Goal: Information Seeking & Learning: Learn about a topic

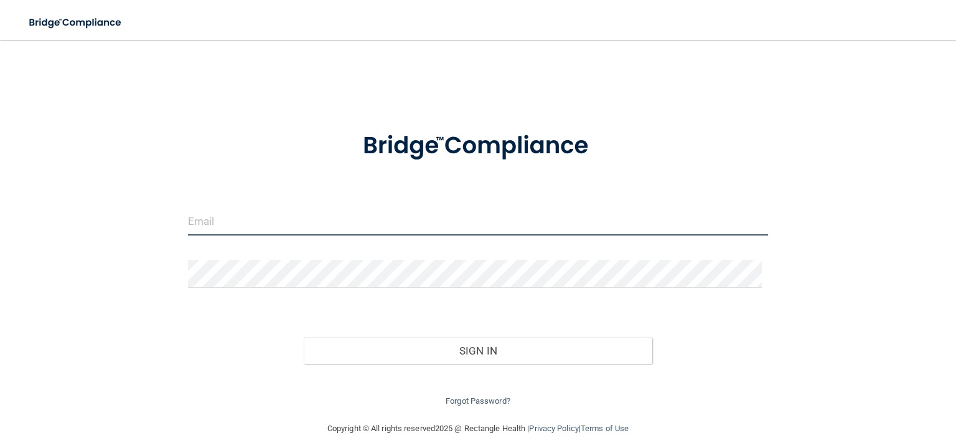
click at [294, 219] on input "email" at bounding box center [478, 221] width 580 height 28
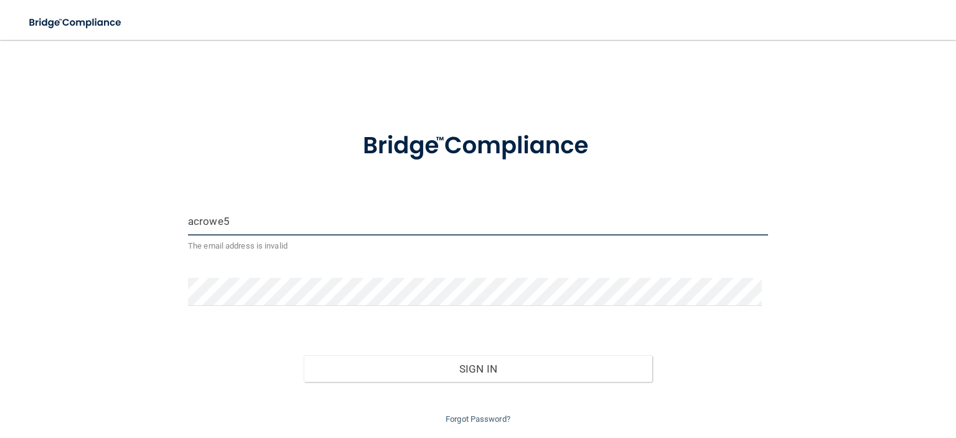
click at [237, 231] on input "acrowe5" at bounding box center [478, 221] width 580 height 28
click at [222, 217] on input "acrowe5a" at bounding box center [478, 221] width 580 height 28
click at [244, 220] on input "acrowe5a" at bounding box center [478, 221] width 580 height 28
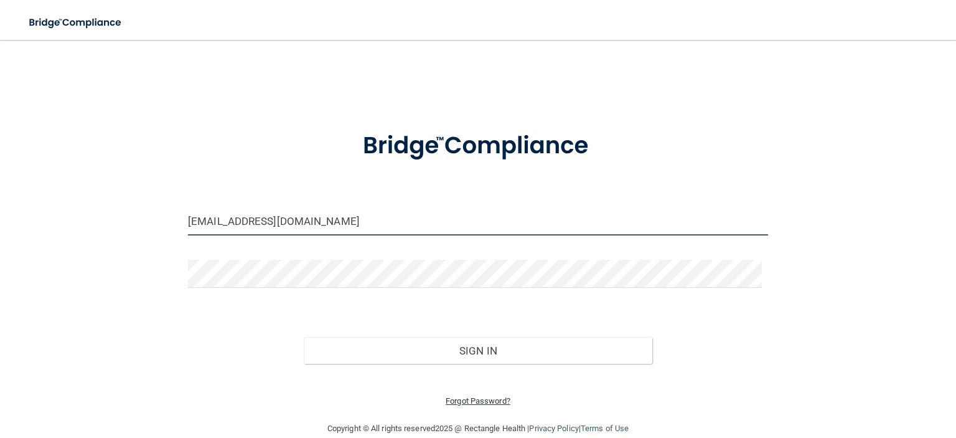
type input "[EMAIL_ADDRESS][DOMAIN_NAME]"
click at [456, 402] on link "Forgot Password?" at bounding box center [478, 400] width 65 height 9
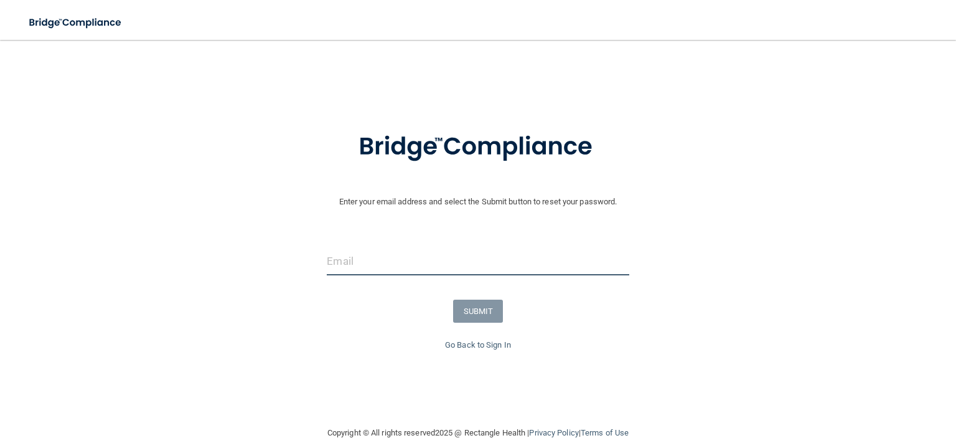
click at [387, 265] on input "email" at bounding box center [478, 261] width 302 height 28
type input "[EMAIL_ADDRESS][DOMAIN_NAME]"
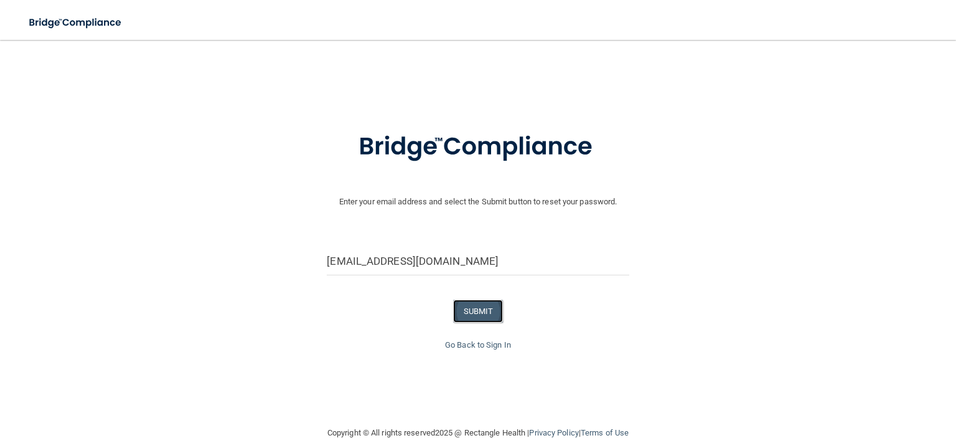
click at [478, 312] on button "SUBMIT" at bounding box center [478, 311] width 50 height 23
click at [472, 312] on button "SUBMIT" at bounding box center [478, 311] width 50 height 23
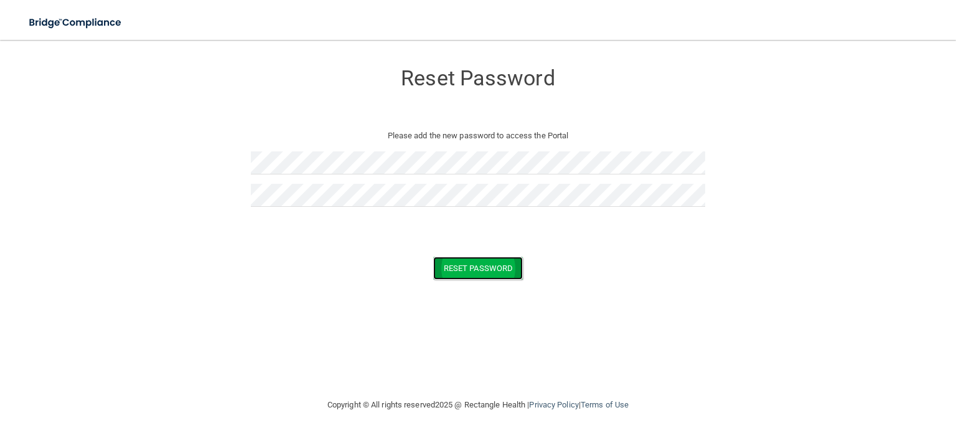
click at [463, 270] on button "Reset Password" at bounding box center [478, 268] width 90 height 23
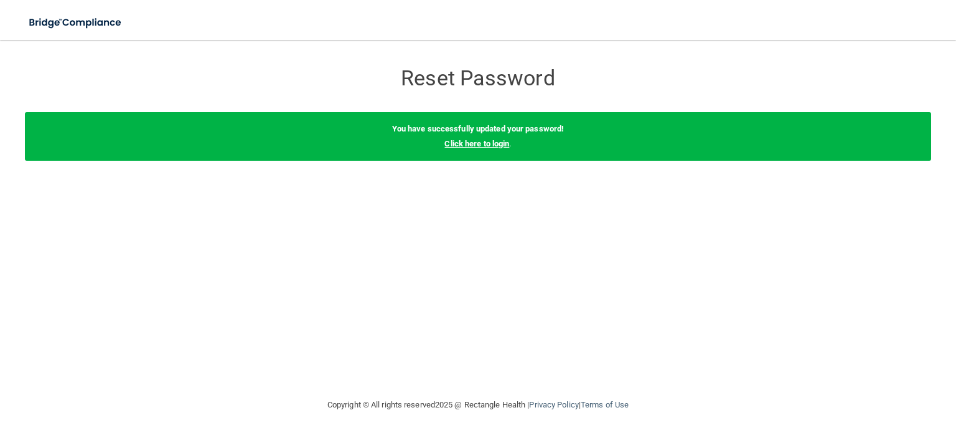
click at [509, 145] on link "Click here to login" at bounding box center [477, 143] width 65 height 9
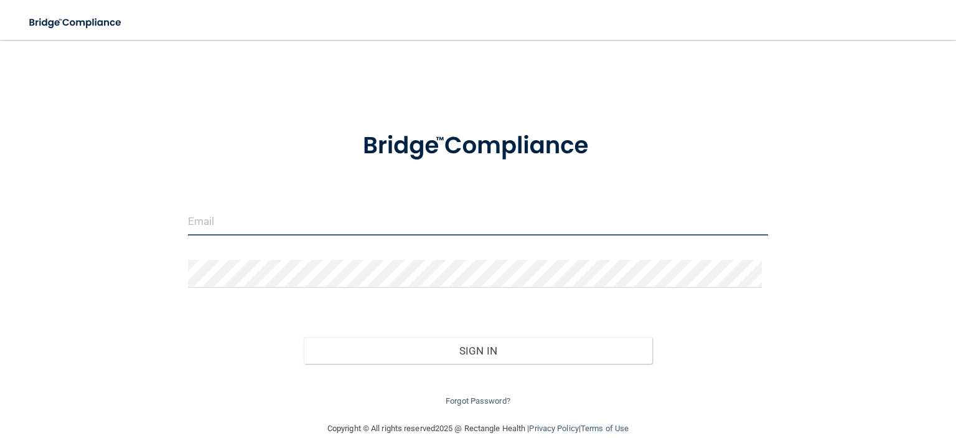
click at [291, 224] on input "email" at bounding box center [478, 221] width 580 height 28
type input "[EMAIL_ADDRESS][DOMAIN_NAME]"
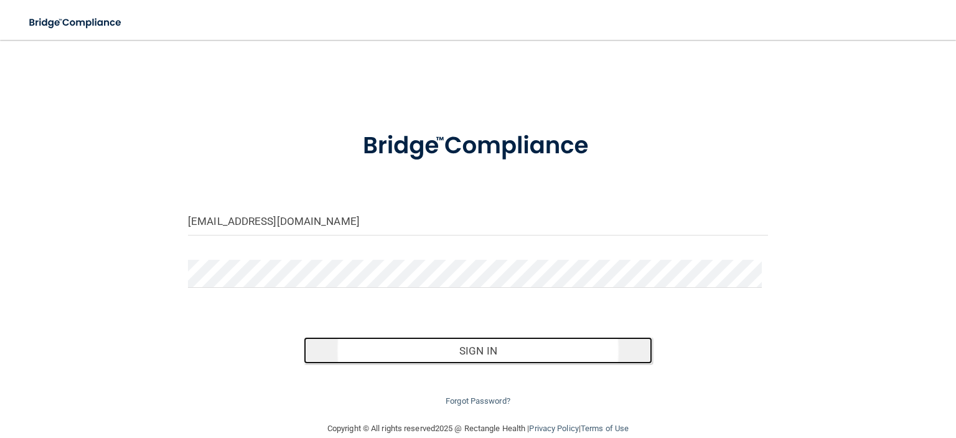
click at [453, 352] on button "Sign In" at bounding box center [478, 350] width 348 height 27
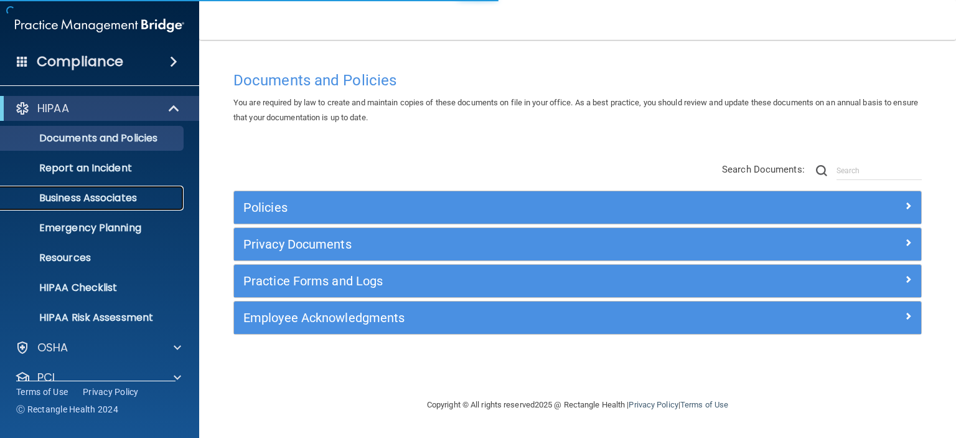
click at [164, 191] on link "Business Associates" at bounding box center [86, 198] width 196 height 25
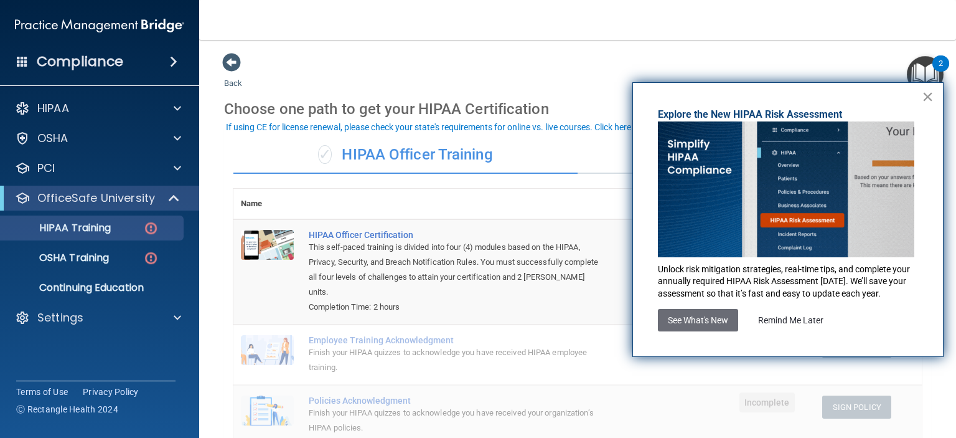
click at [928, 96] on button "×" at bounding box center [928, 97] width 12 height 20
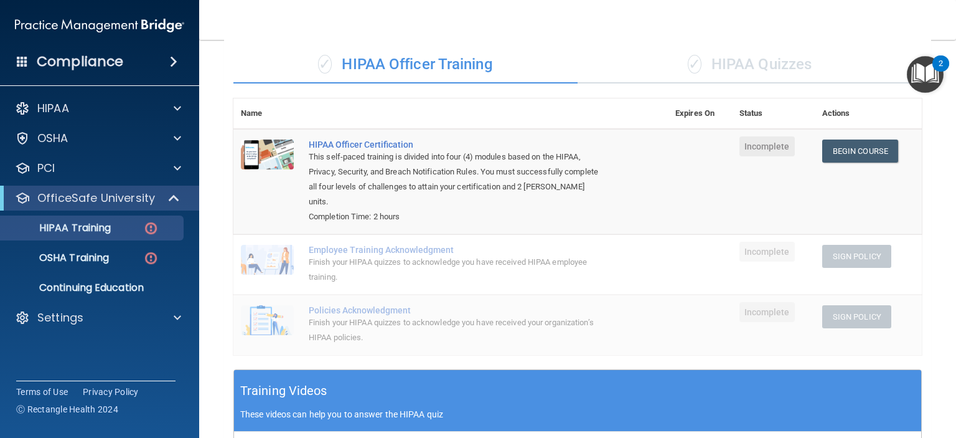
scroll to position [92, 0]
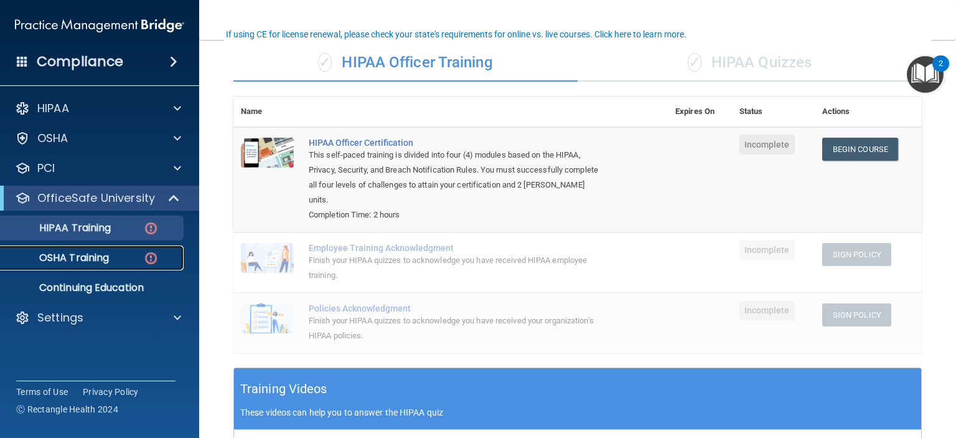
click at [70, 260] on p "OSHA Training" at bounding box center [58, 258] width 101 height 12
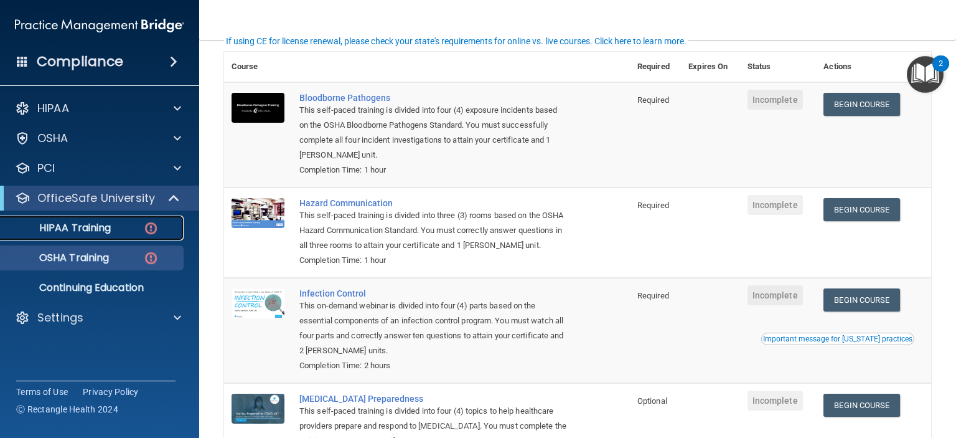
click at [77, 227] on p "HIPAA Training" at bounding box center [59, 228] width 103 height 12
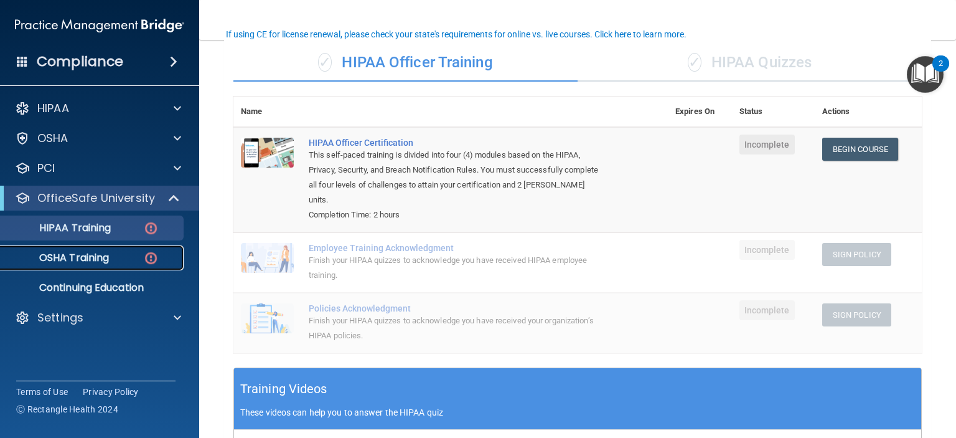
click at [94, 258] on p "OSHA Training" at bounding box center [58, 258] width 101 height 12
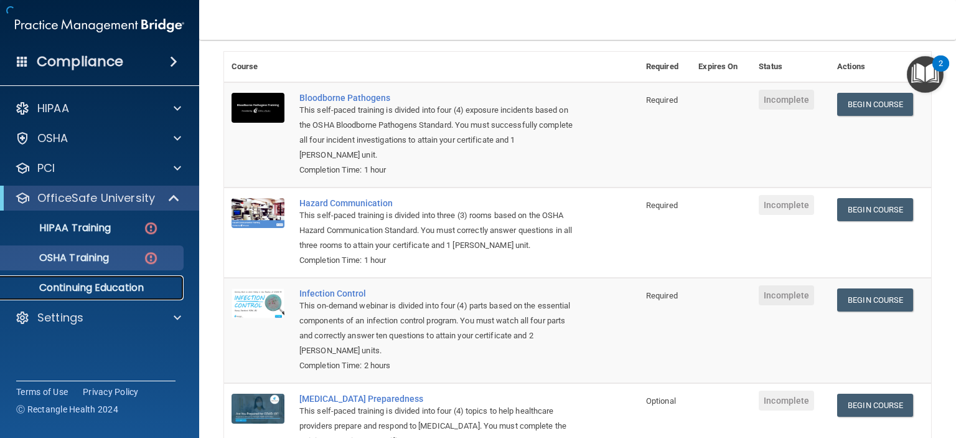
click at [111, 287] on p "Continuing Education" at bounding box center [93, 287] width 170 height 12
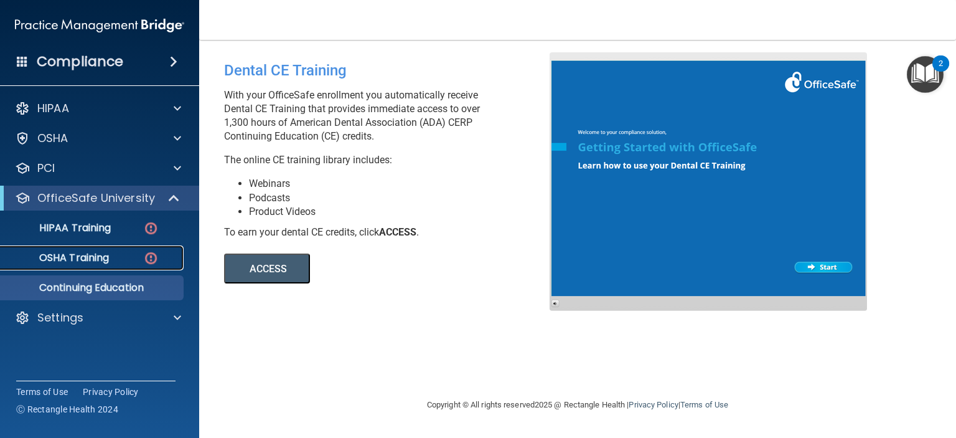
click at [65, 262] on p "OSHA Training" at bounding box center [58, 258] width 101 height 12
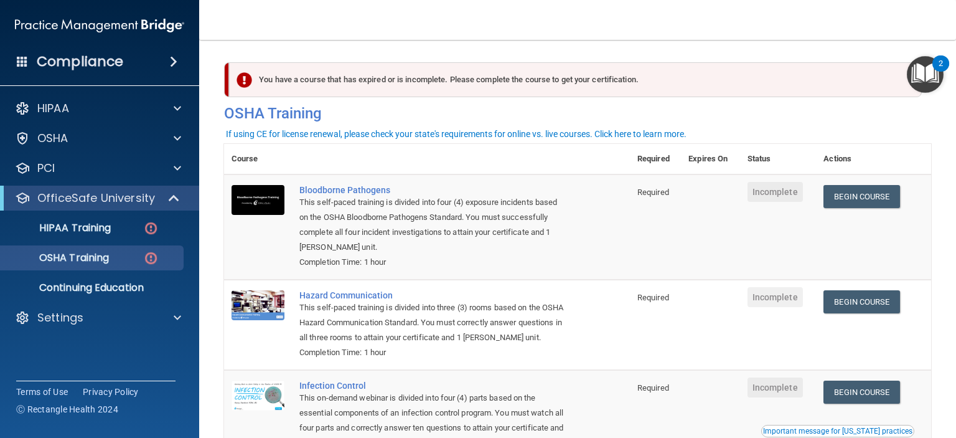
click at [655, 281] on td "Required" at bounding box center [655, 325] width 51 height 90
click at [843, 199] on link "Begin Course" at bounding box center [862, 196] width 76 height 23
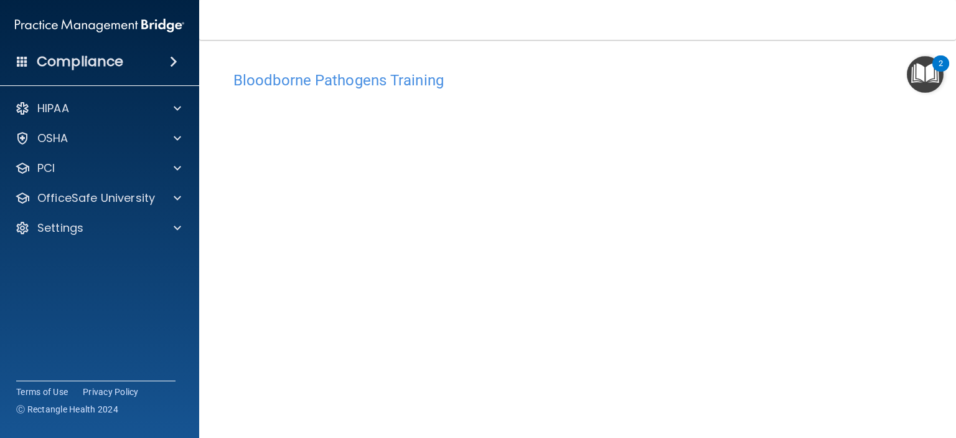
scroll to position [12, 0]
click at [930, 64] on img "Open Resource Center, 2 new notifications" at bounding box center [925, 74] width 37 height 37
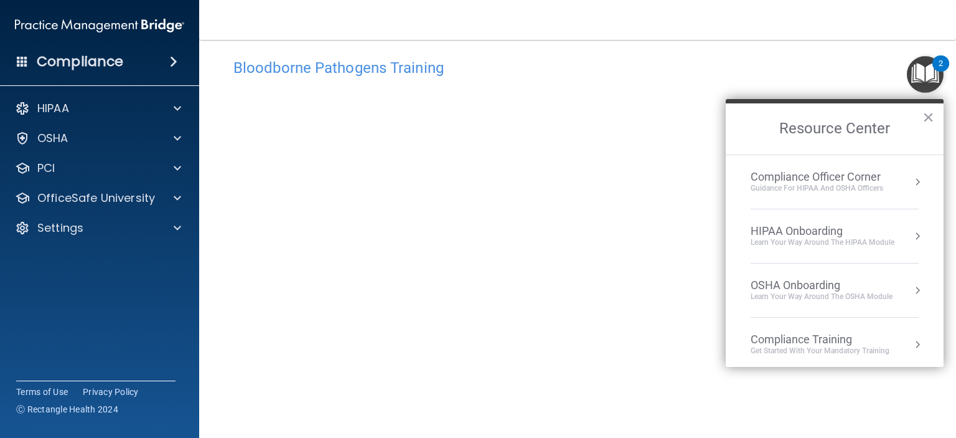
click at [930, 64] on img "Open Resource Center, 2 new notifications" at bounding box center [925, 74] width 37 height 37
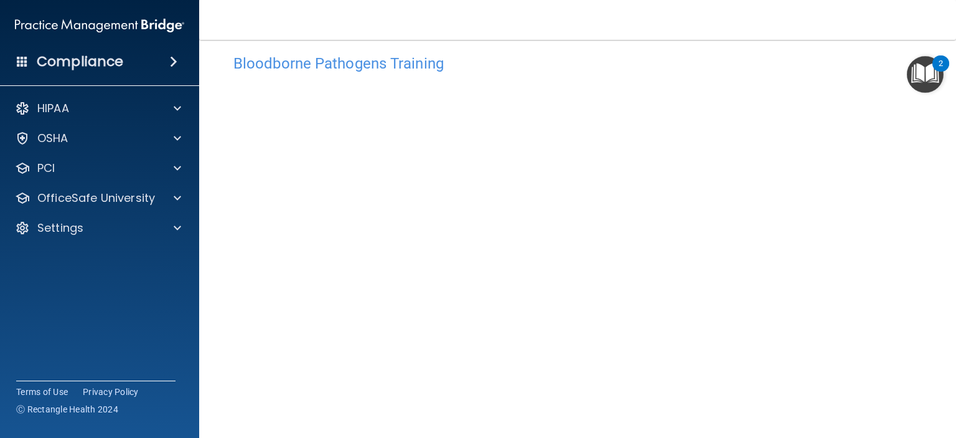
scroll to position [17, 0]
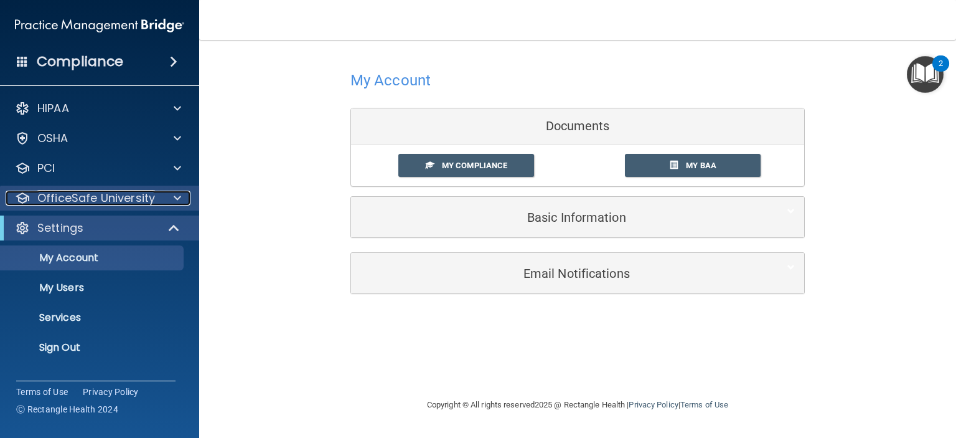
click at [179, 199] on span at bounding box center [177, 198] width 7 height 15
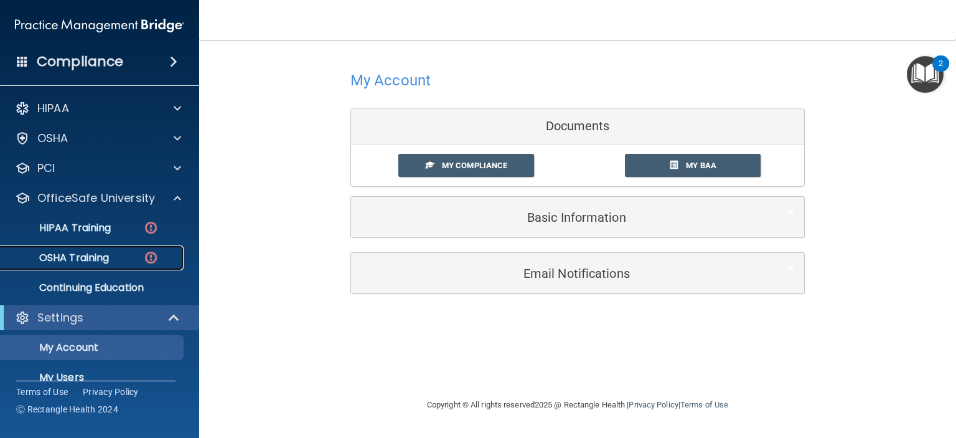
click at [103, 259] on p "OSHA Training" at bounding box center [58, 258] width 101 height 12
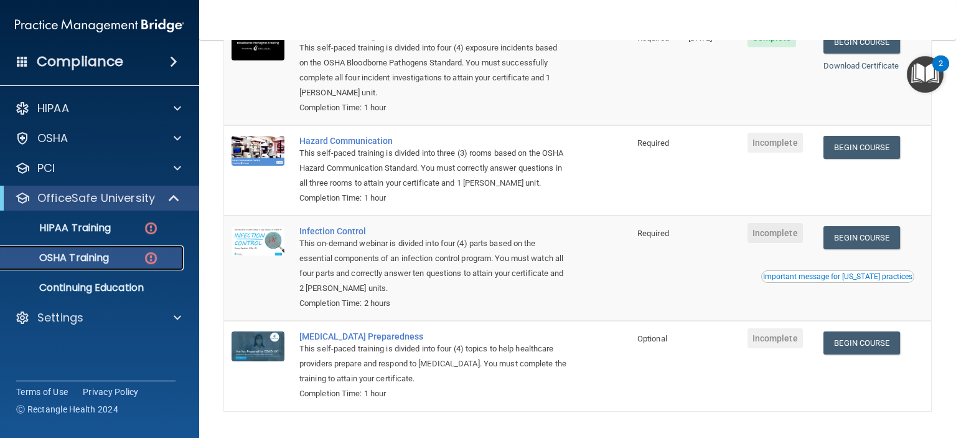
scroll to position [157, 0]
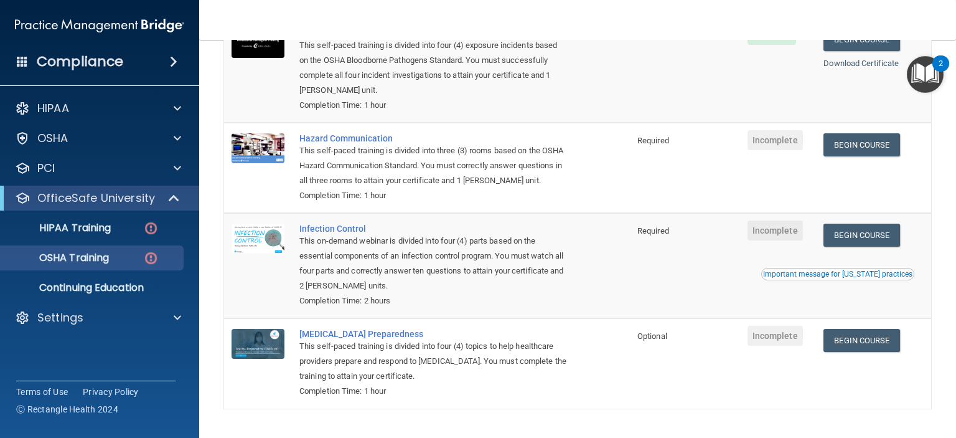
click at [851, 276] on div "Important message for California practices" at bounding box center [837, 273] width 149 height 7
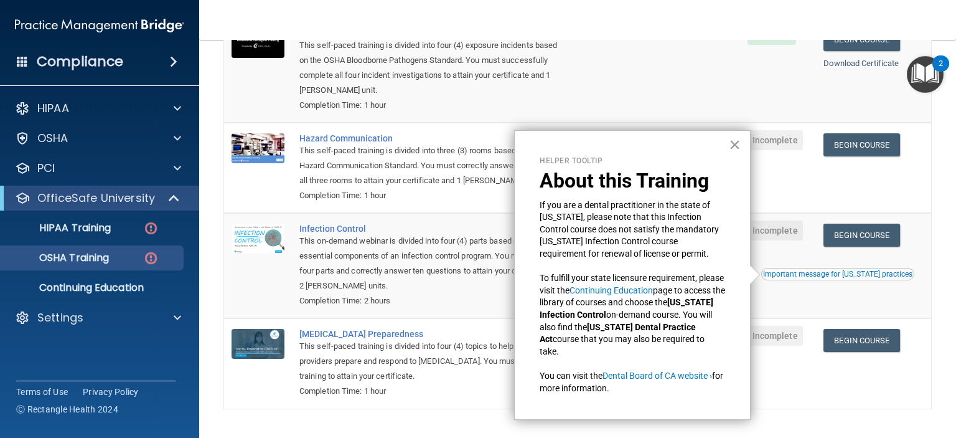
click at [735, 143] on button "×" at bounding box center [735, 145] width 12 height 20
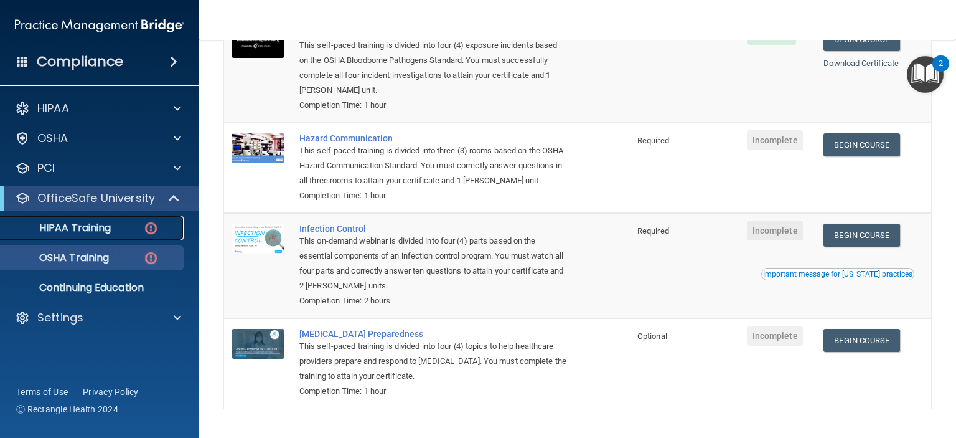
click at [100, 232] on p "HIPAA Training" at bounding box center [59, 228] width 103 height 12
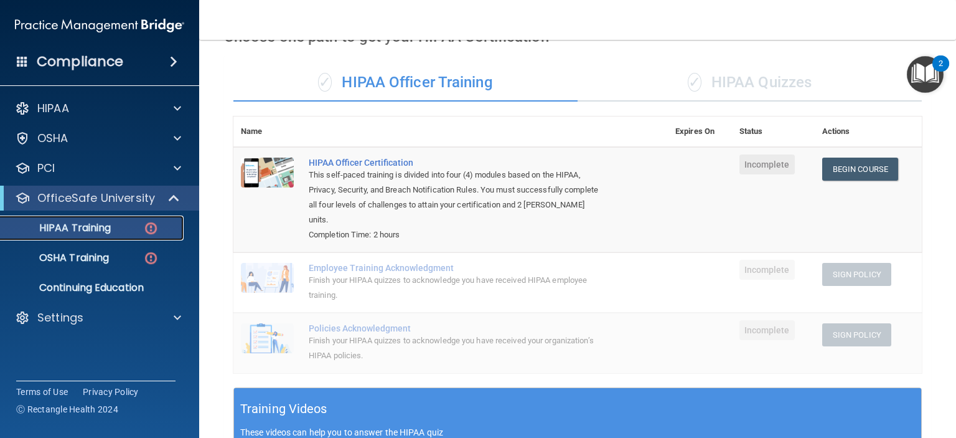
scroll to position [60, 0]
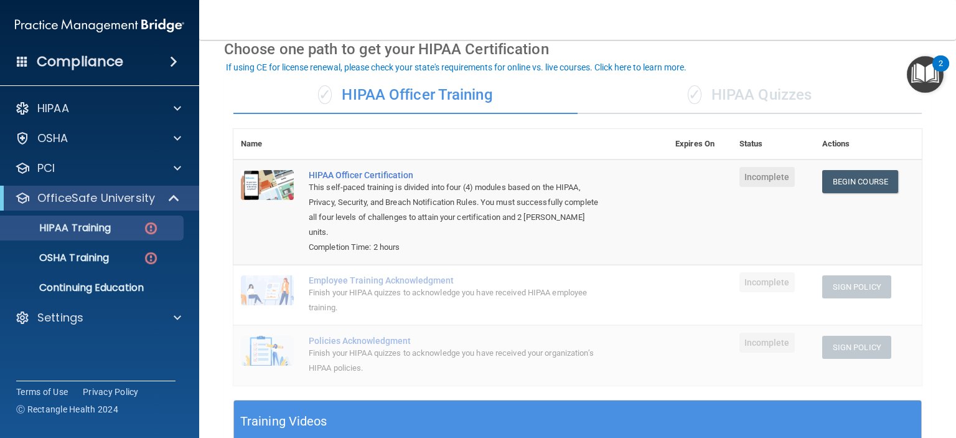
click at [755, 95] on div "✓ HIPAA Quizzes" at bounding box center [750, 95] width 344 height 37
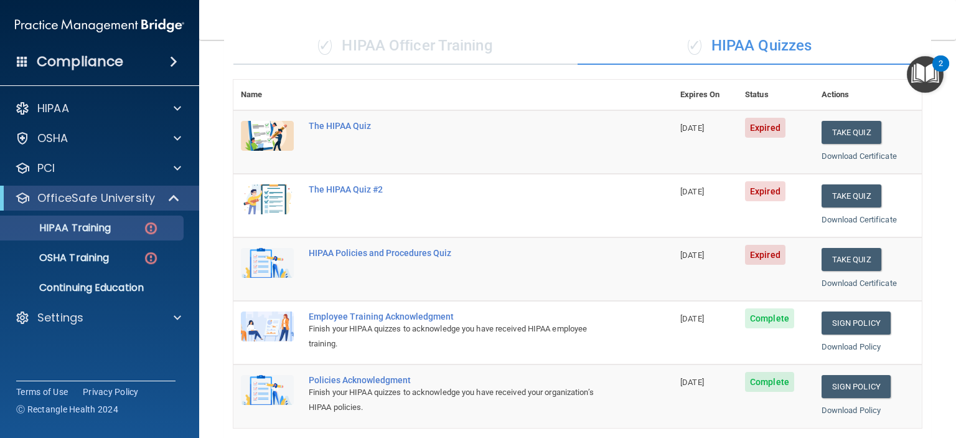
scroll to position [105, 0]
